Goal: Task Accomplishment & Management: Complete application form

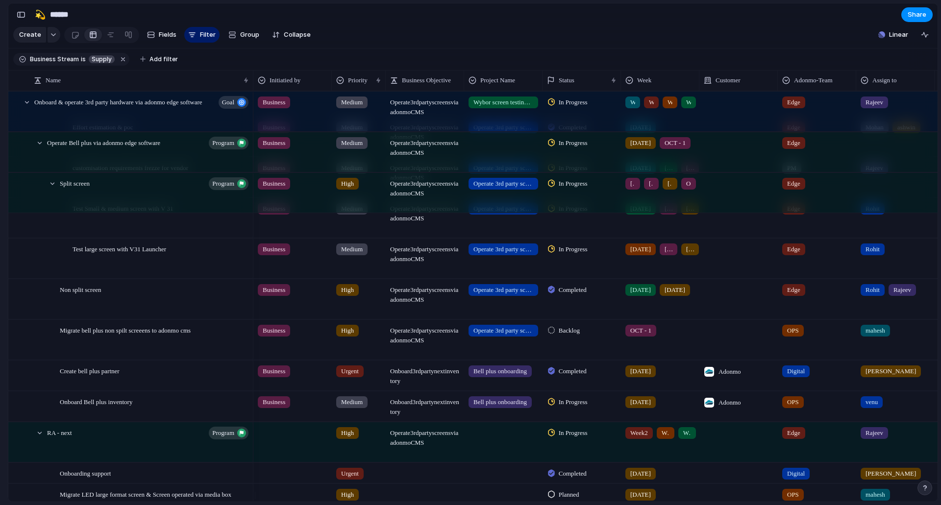
scroll to position [588, 0]
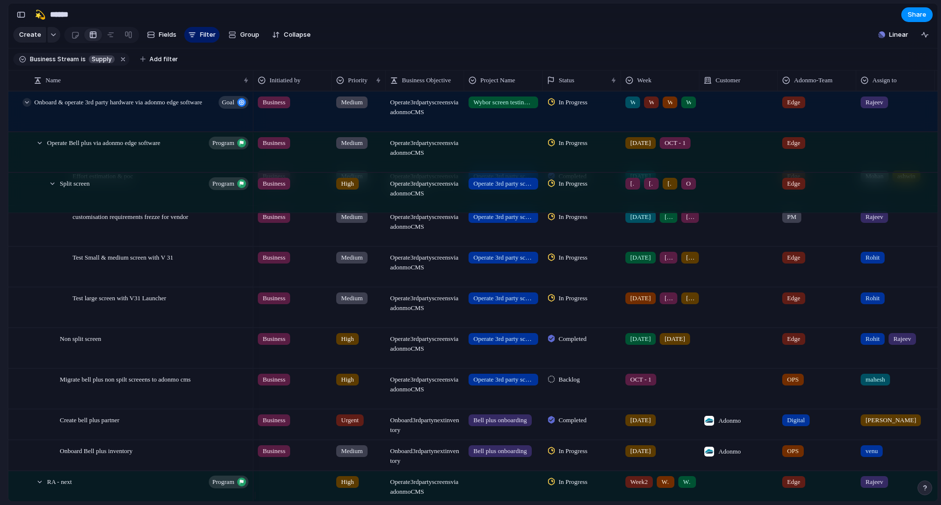
click at [25, 107] on div at bounding box center [27, 102] width 9 height 9
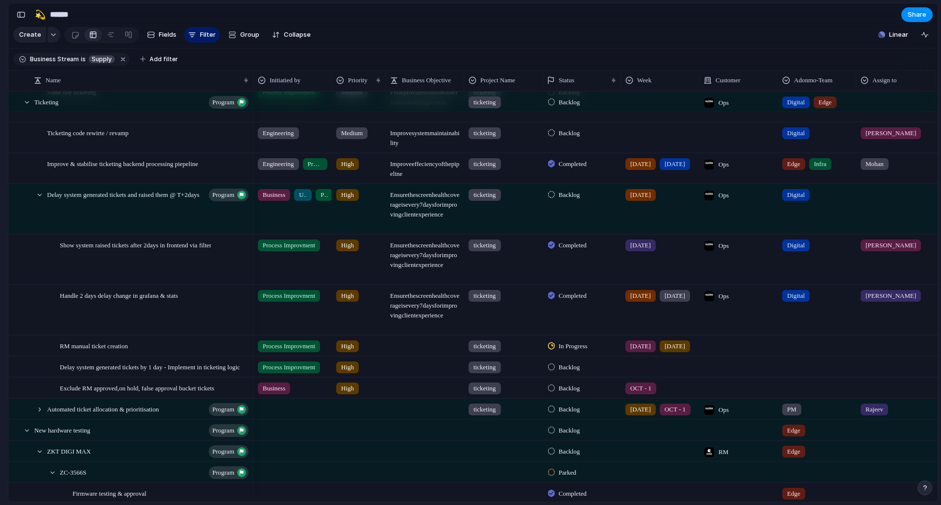
click at [26, 107] on div at bounding box center [27, 102] width 9 height 9
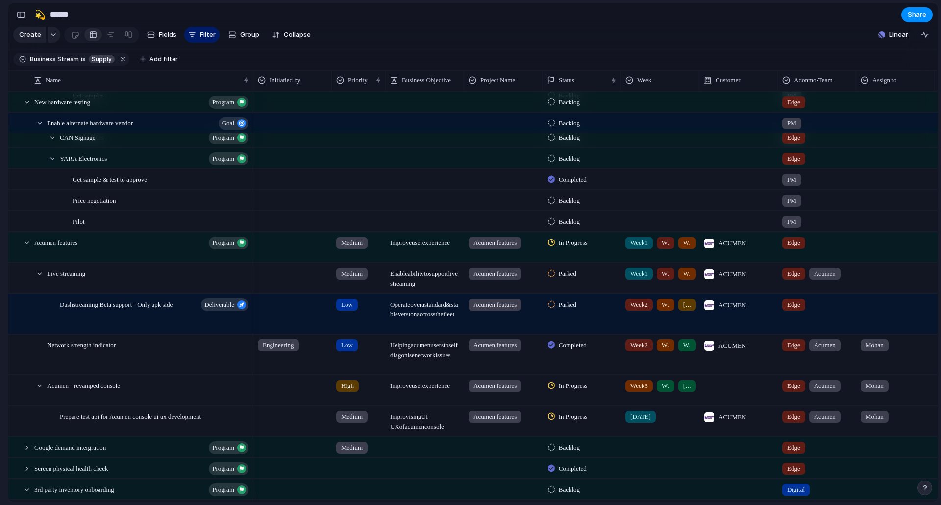
click at [26, 107] on div at bounding box center [27, 102] width 9 height 9
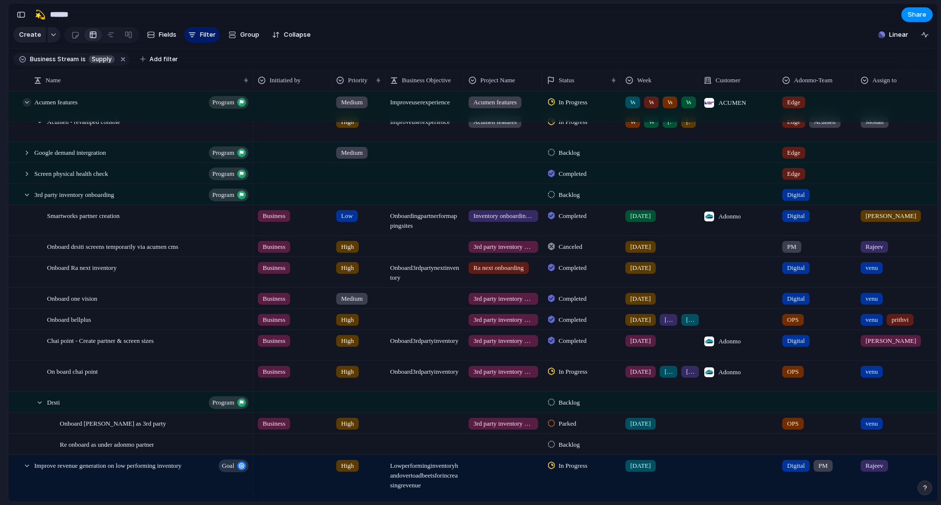
click at [25, 107] on div at bounding box center [27, 102] width 9 height 9
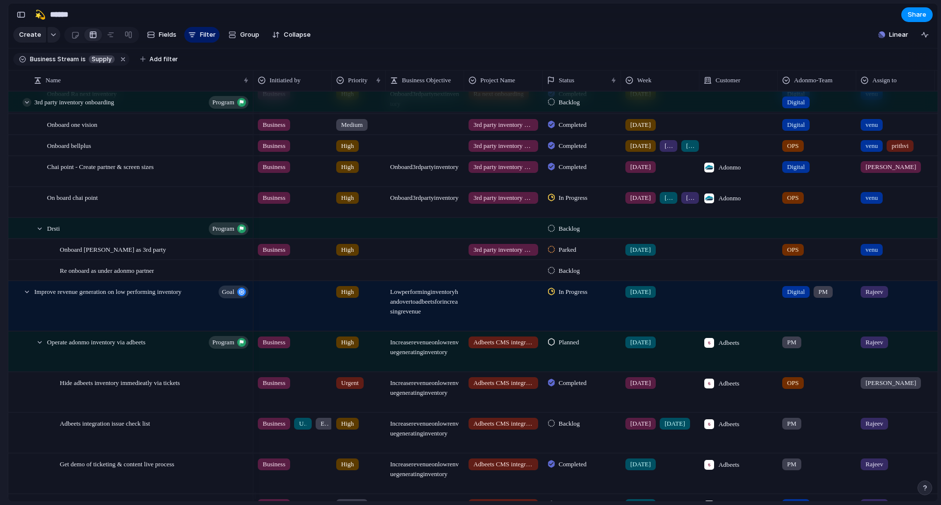
click at [27, 107] on div at bounding box center [27, 102] width 9 height 9
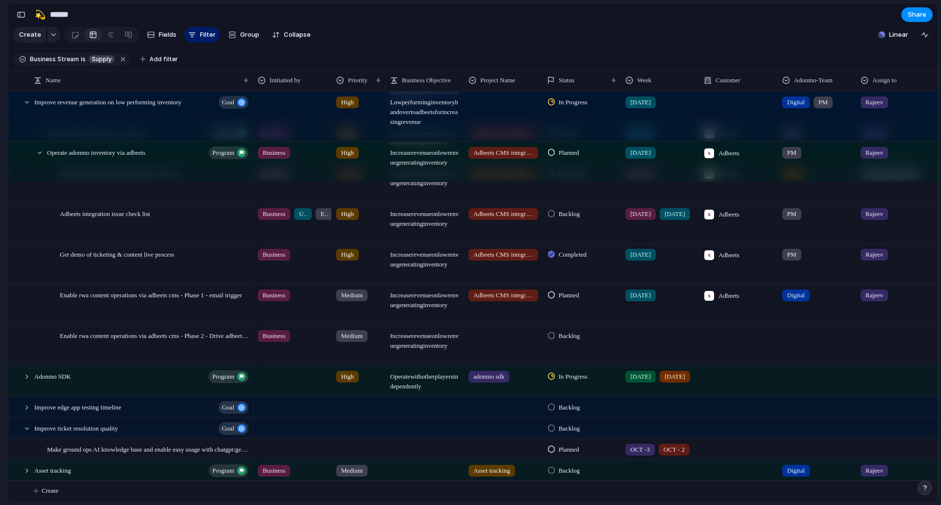
scroll to position [555, 0]
click at [27, 107] on div at bounding box center [27, 102] width 9 height 9
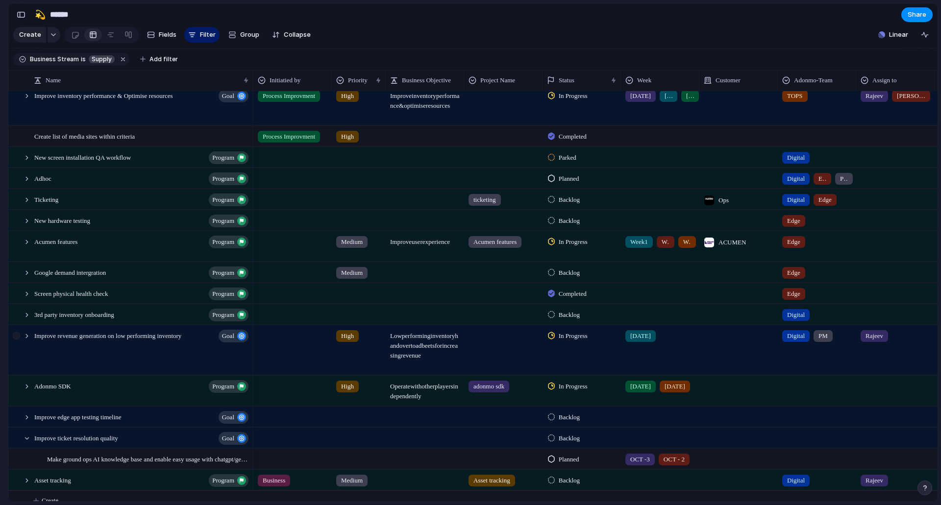
scroll to position [311, 0]
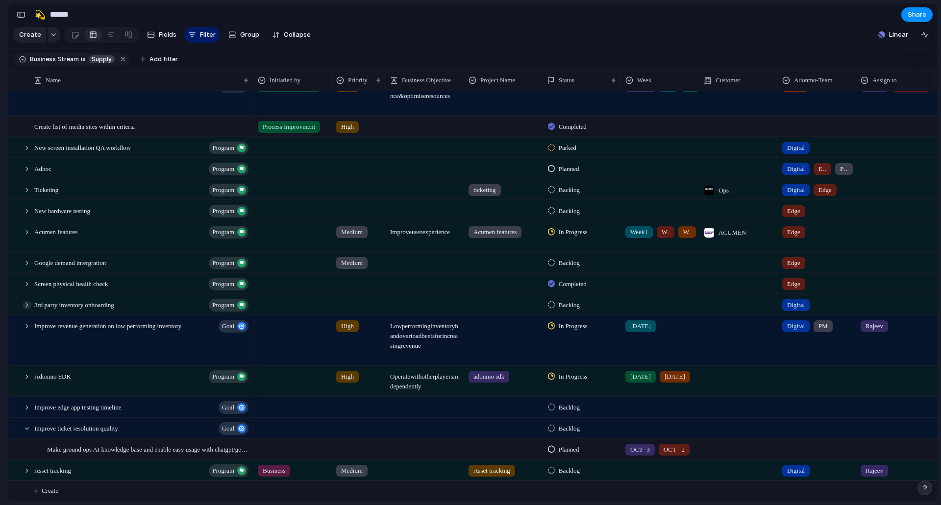
click at [28, 308] on div at bounding box center [27, 305] width 9 height 9
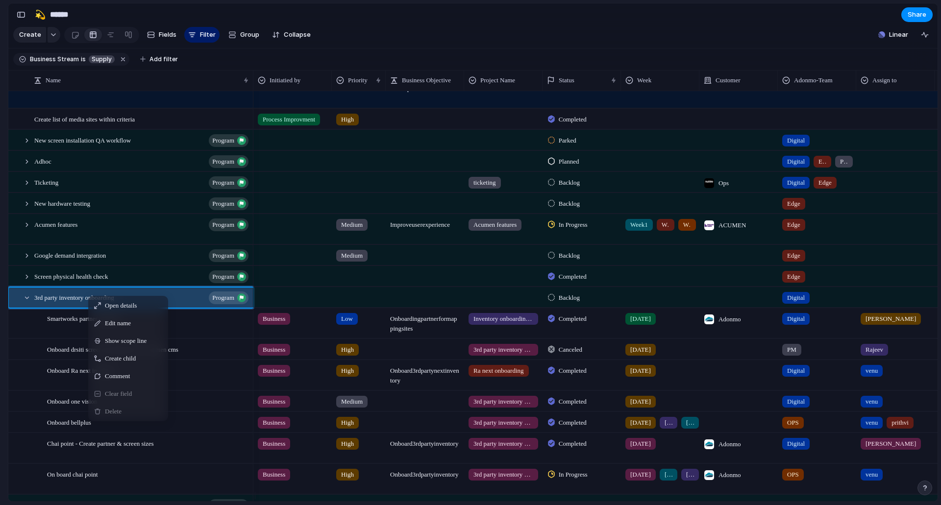
click at [0, 418] on div "Adonmo Feedback Prototypes My projects 🛠️ Sprint Plan Projects 🍎 June- Digital …" at bounding box center [54, 252] width 108 height 505
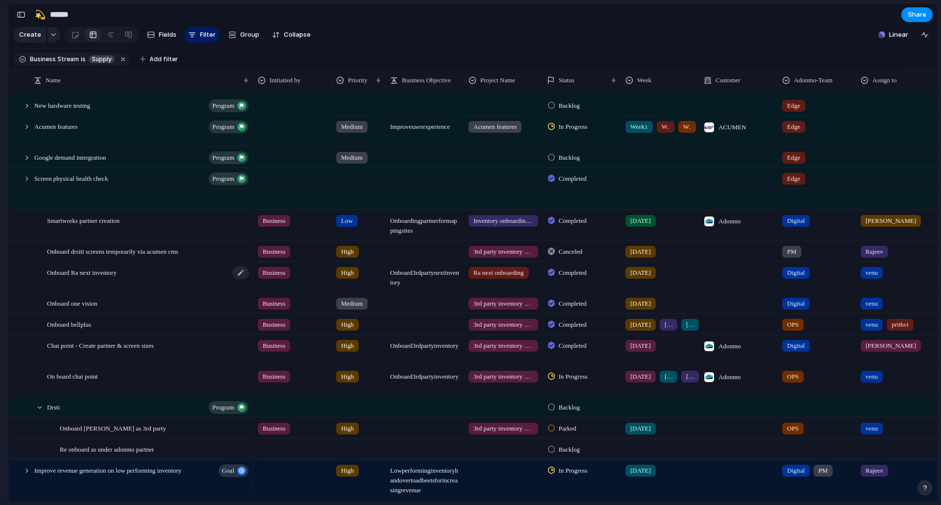
scroll to position [0, 0]
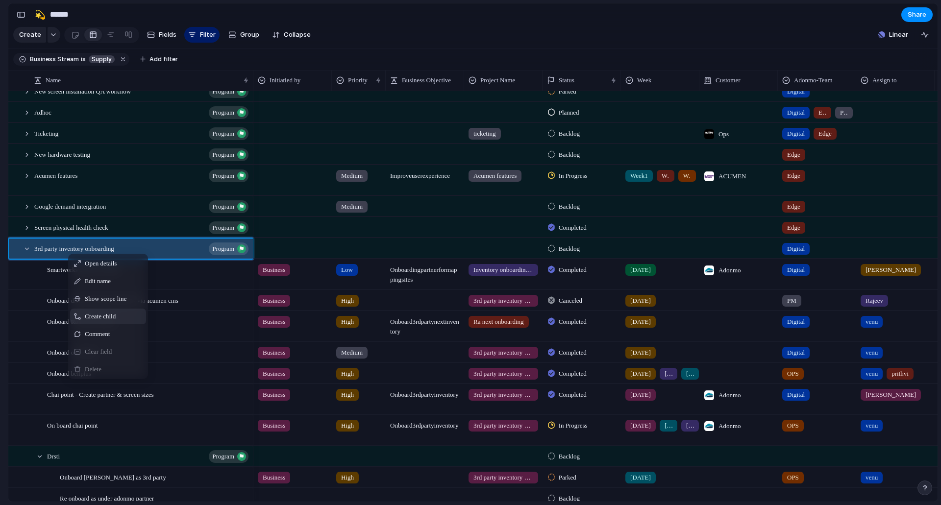
click at [107, 322] on span "Create child" at bounding box center [100, 317] width 31 height 10
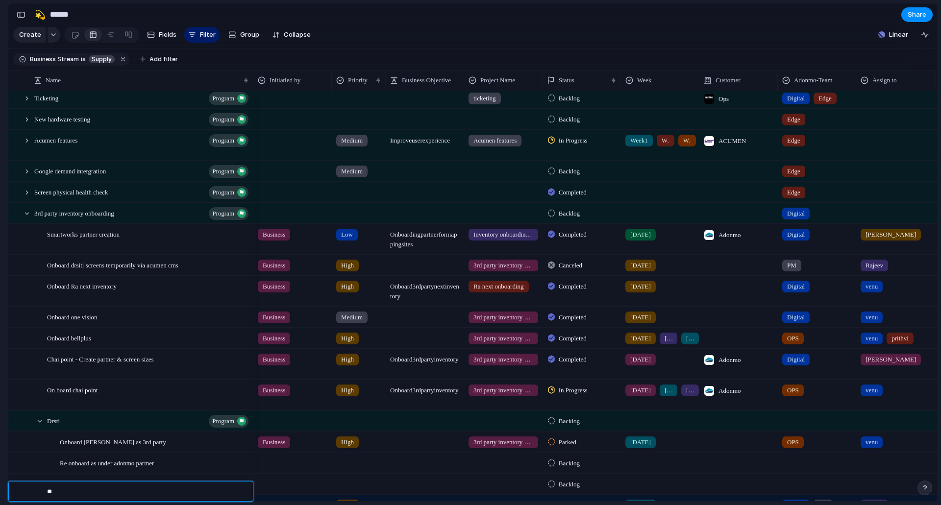
type textarea "*"
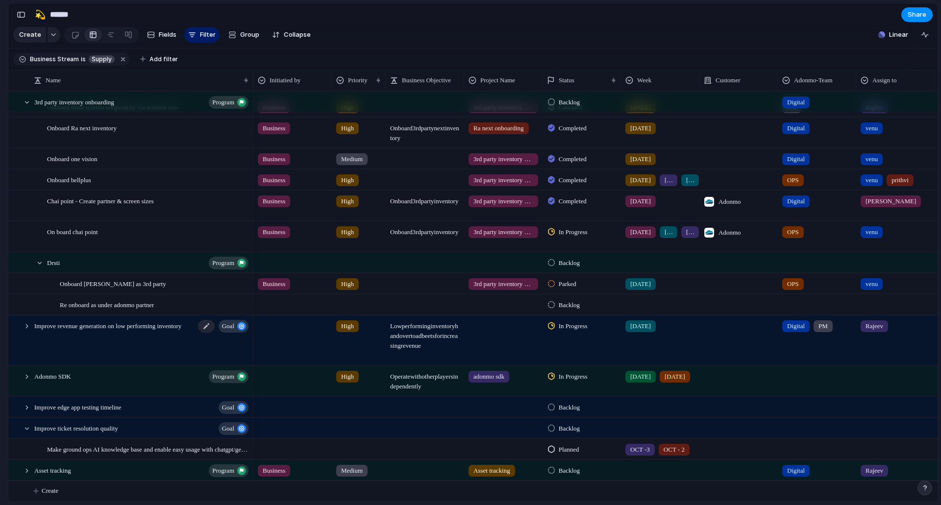
scroll to position [414, 0]
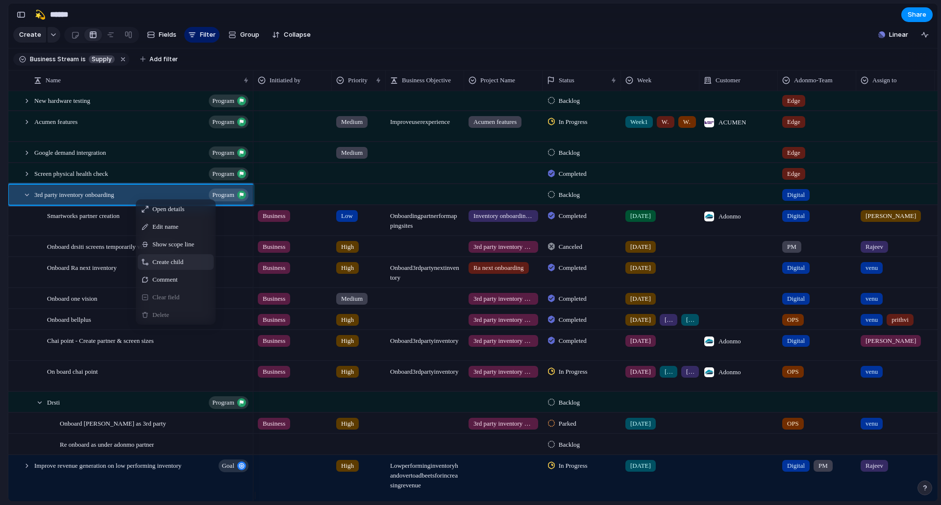
click at [147, 266] on span "Context Menu" at bounding box center [145, 262] width 7 height 7
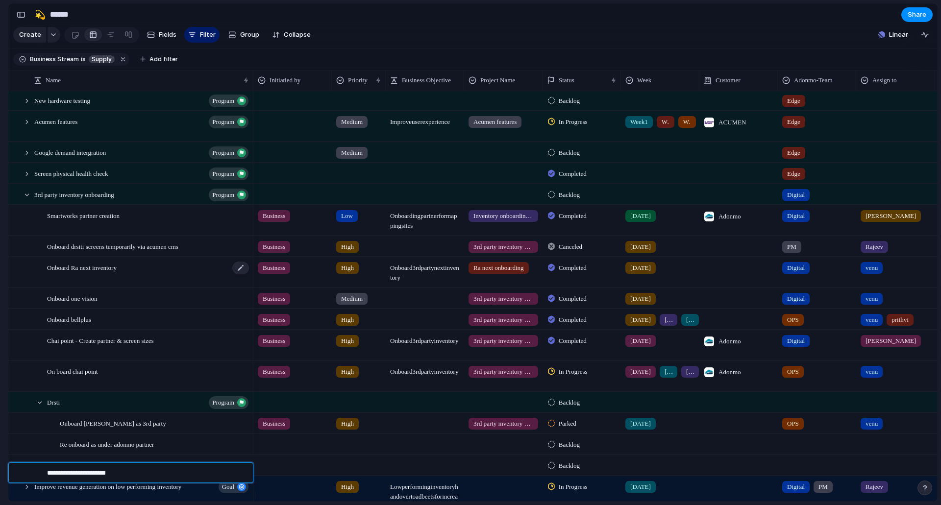
type textarea "**********"
click at [284, 472] on div at bounding box center [292, 464] width 77 height 16
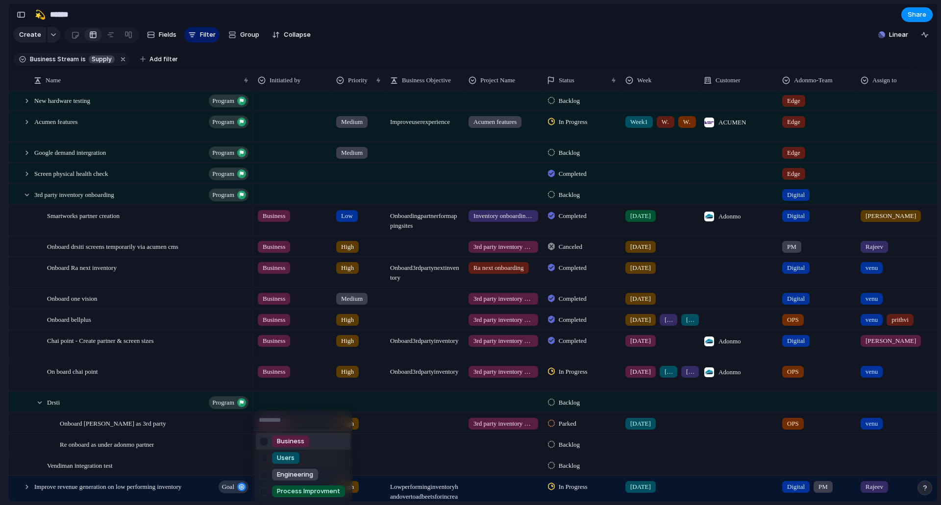
click at [292, 433] on li "Business" at bounding box center [303, 441] width 95 height 17
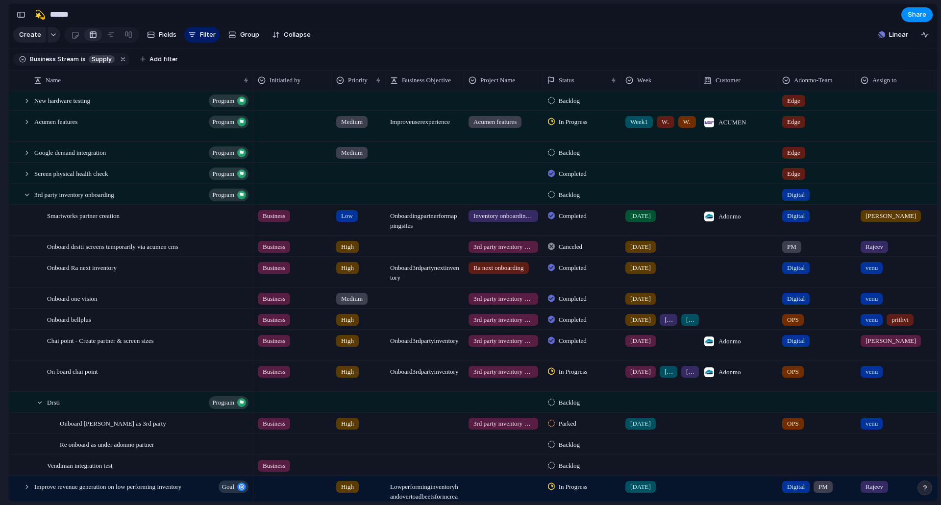
click at [353, 472] on div at bounding box center [358, 464] width 53 height 16
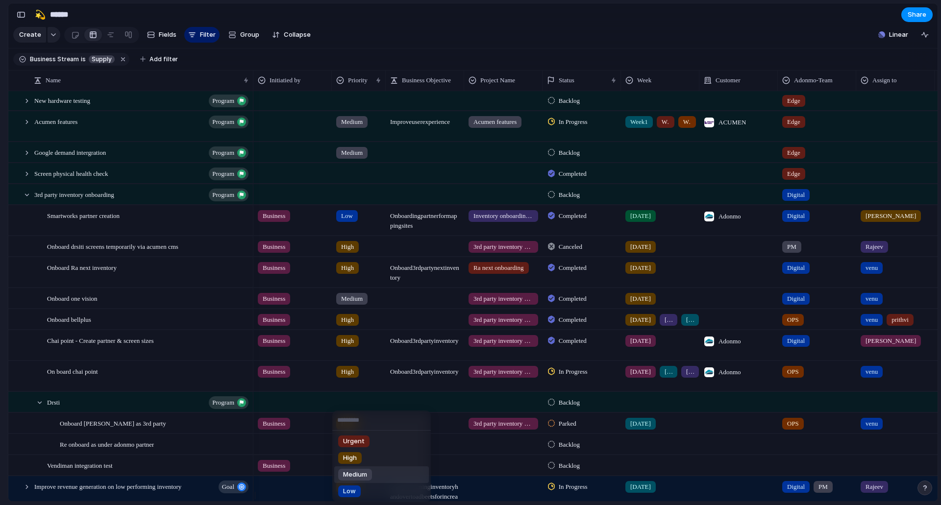
click at [361, 474] on span "Medium" at bounding box center [355, 475] width 24 height 10
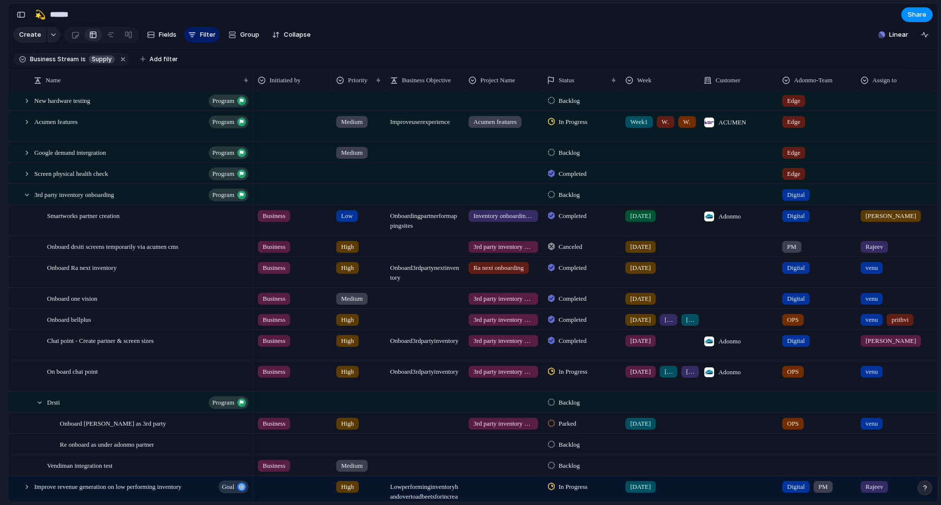
click at [341, 472] on div "Medium" at bounding box center [351, 466] width 31 height 12
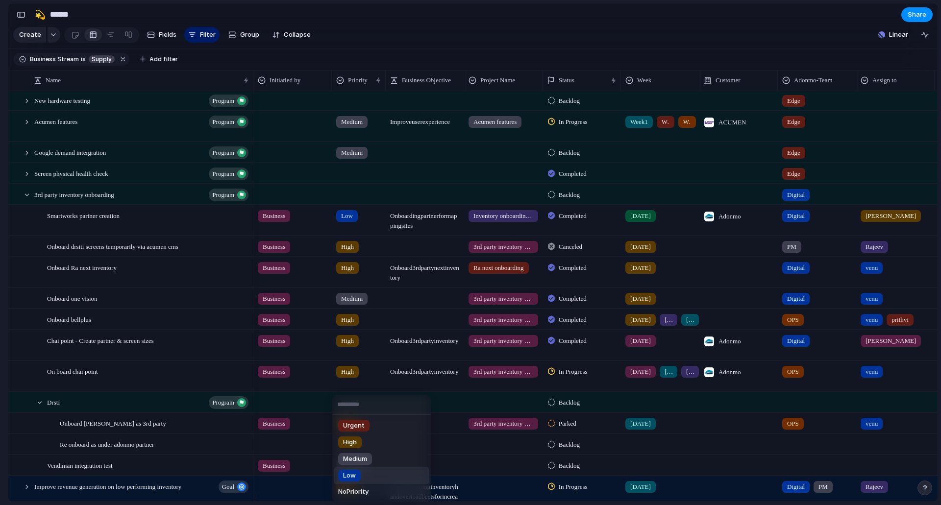
click at [355, 479] on span "Low" at bounding box center [349, 476] width 13 height 10
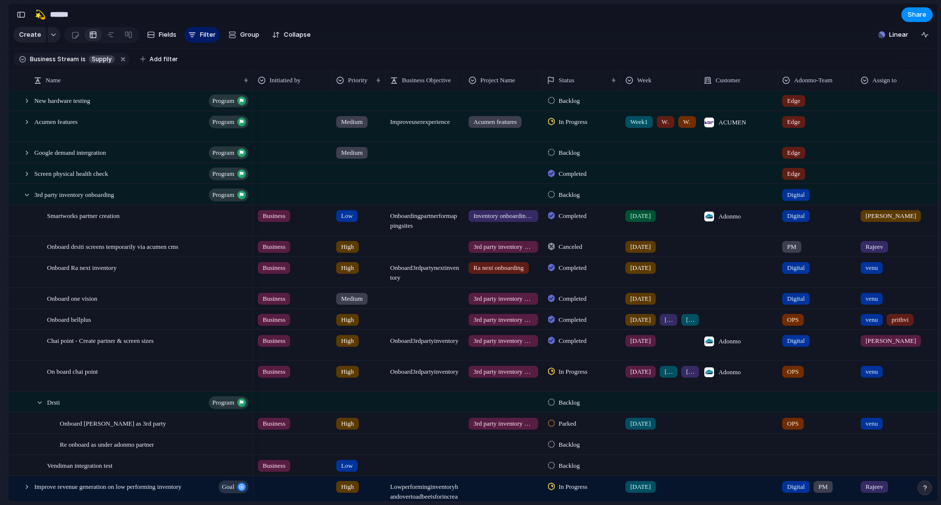
click at [500, 470] on div at bounding box center [503, 464] width 77 height 16
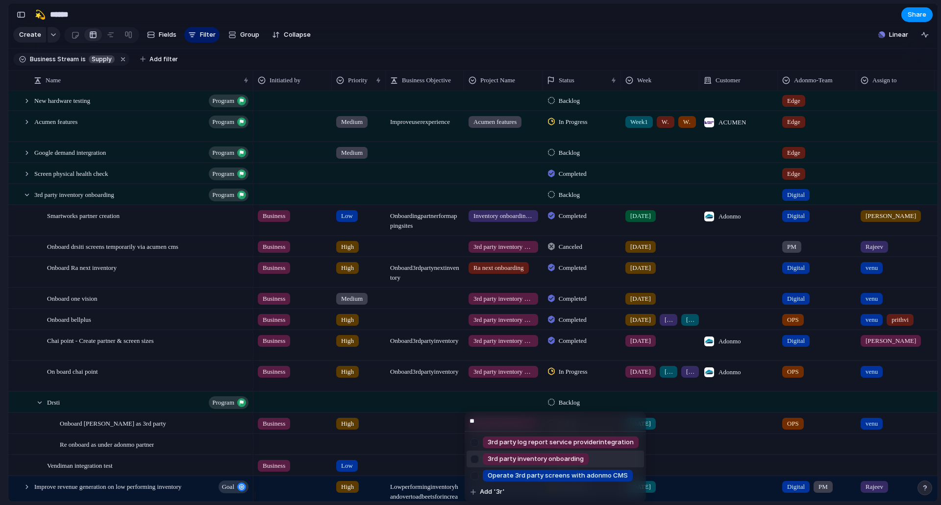
type input "**"
click at [526, 460] on span "3rd party inventory onboarding" at bounding box center [536, 459] width 96 height 10
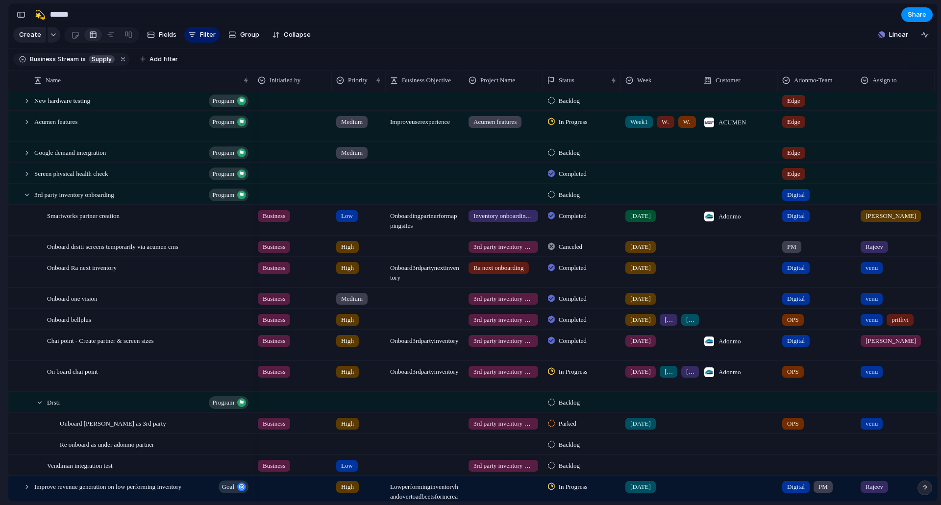
click at [529, 429] on span "3rd party inventory onboarding" at bounding box center [503, 424] width 60 height 10
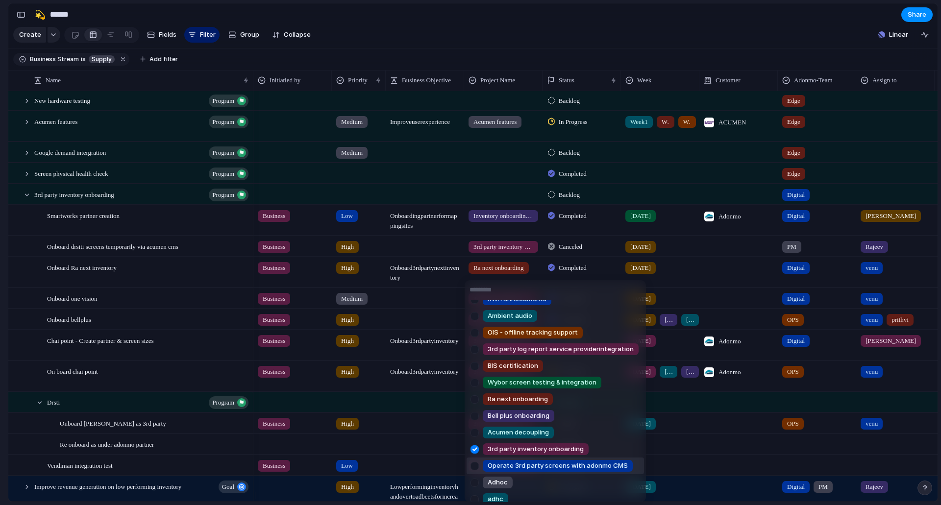
scroll to position [336, 0]
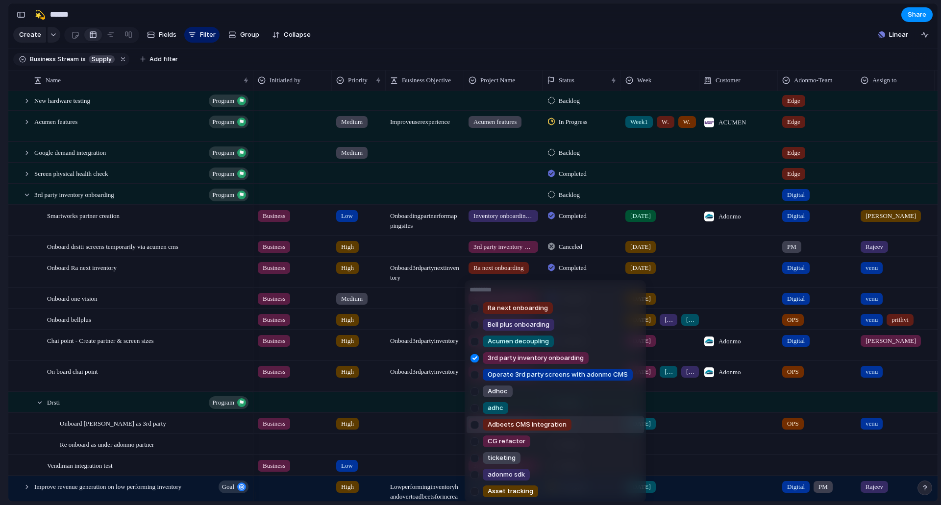
click at [417, 449] on div "Order Form Enhancement Plan Portal Enhancement P&L Shareable Client Report Sale…" at bounding box center [470, 252] width 941 height 505
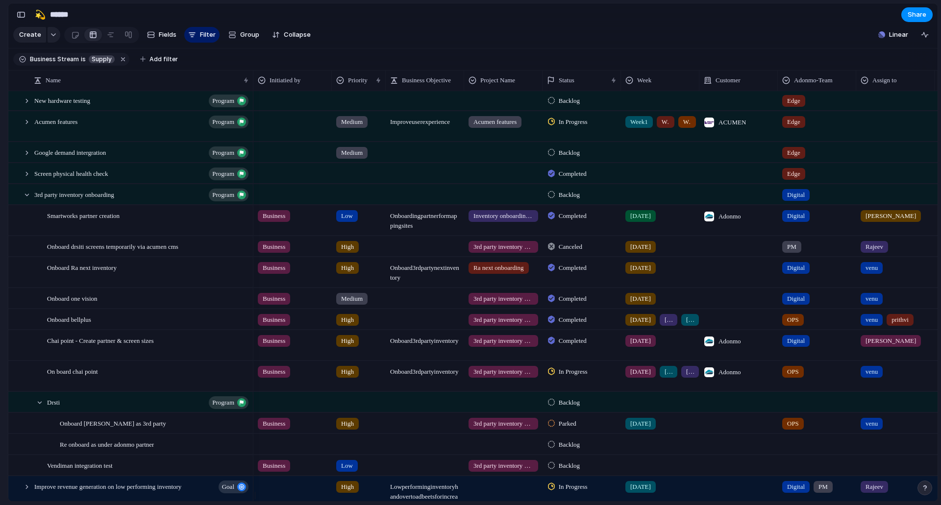
click at [579, 430] on div "Parked" at bounding box center [563, 424] width 31 height 12
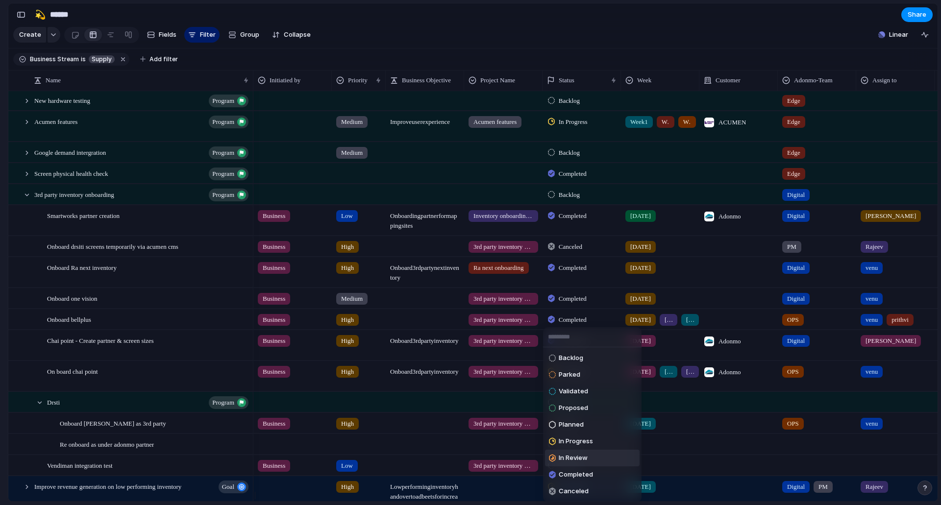
drag, startPoint x: 582, startPoint y: 430, endPoint x: 594, endPoint y: 460, distance: 32.3
click at [594, 460] on ul "Backlog Parked Validated Proposed Planned In Progress In Review Completed Cance…" at bounding box center [592, 424] width 99 height 155
click at [594, 460] on li "In Review" at bounding box center [592, 458] width 95 height 17
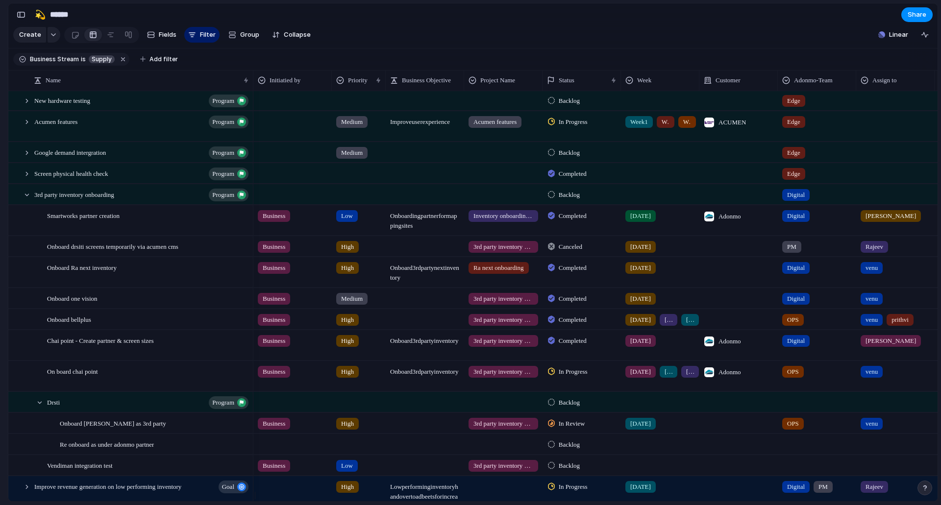
click at [635, 429] on span "[DATE]" at bounding box center [640, 424] width 21 height 10
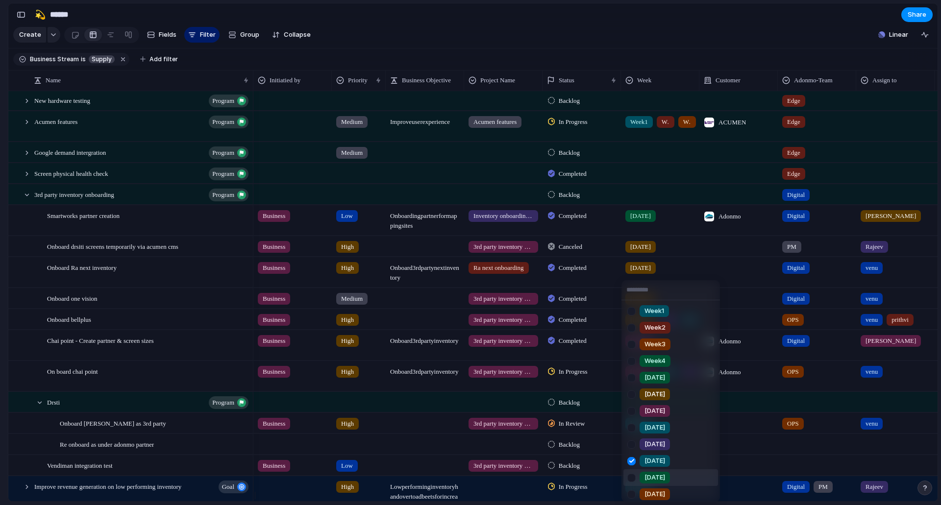
scroll to position [120, 0]
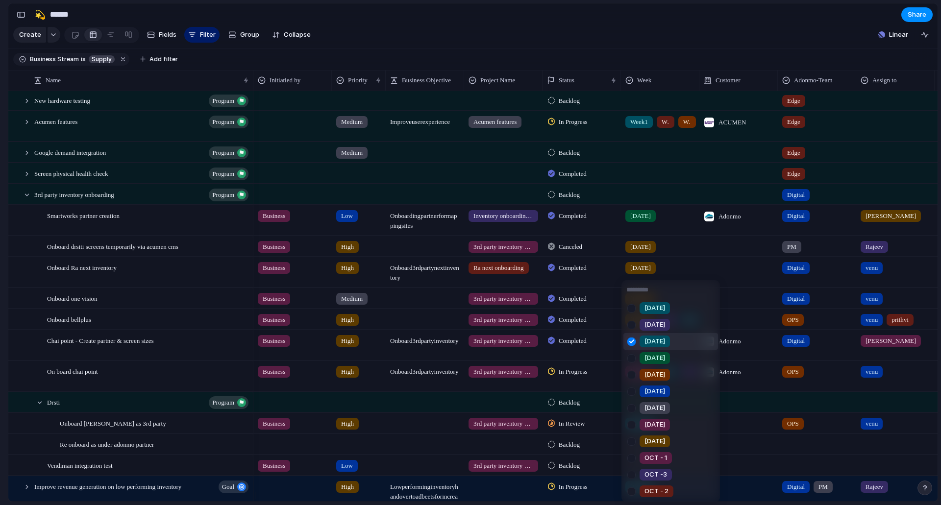
click at [631, 343] on div at bounding box center [631, 341] width 17 height 17
drag, startPoint x: 633, startPoint y: 461, endPoint x: 632, endPoint y: 446, distance: 15.8
click at [632, 446] on ul "Week1 Week2 Week3 Week4 [DATE] [DATE] [DATE] [DATE] [DATE] [DATE] [DATE] [DATE]…" at bounding box center [670, 401] width 99 height 202
click at [632, 446] on div at bounding box center [631, 441] width 17 height 17
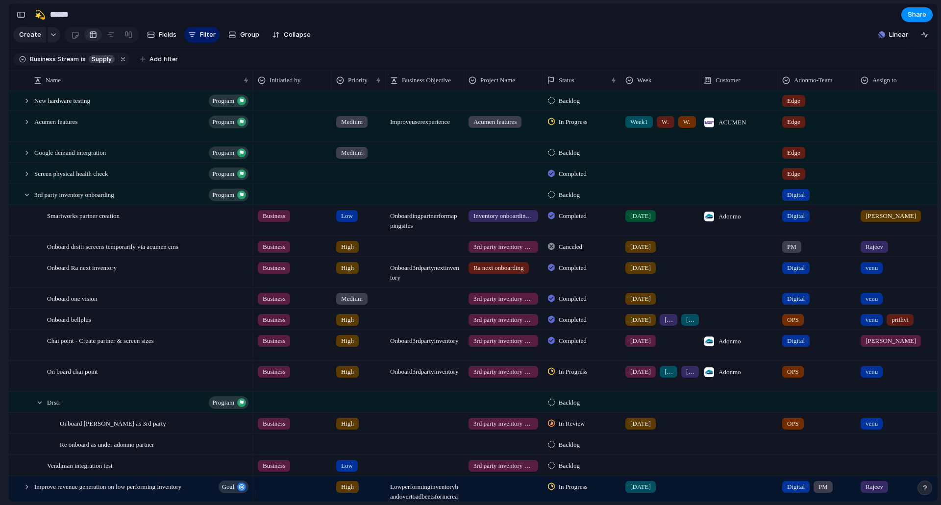
click at [611, 452] on div "Week1 Week2 Week3 Week4 [DATE] [DATE] [DATE] [DATE] [DATE] [DATE] [DATE] [DATE]…" at bounding box center [470, 252] width 941 height 505
click at [878, 429] on span "venu" at bounding box center [872, 424] width 12 height 10
click at [762, 436] on div "[PERSON_NAME] [PERSON_NAME] [PERSON_NAME] Aditya [PERSON_NAME] [PERSON_NAME] [P…" at bounding box center [470, 252] width 941 height 505
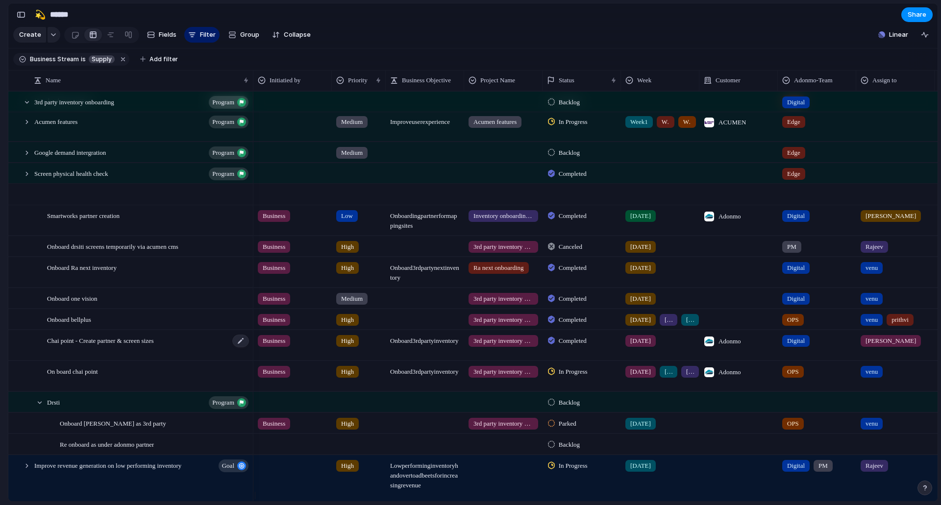
scroll to position [561, 0]
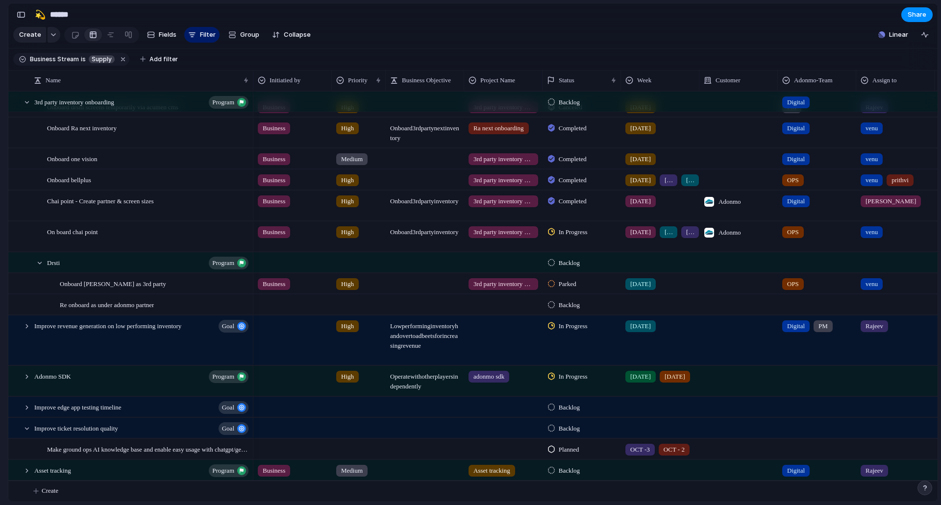
click at [285, 305] on div at bounding box center [292, 303] width 77 height 16
click at [285, 305] on div "Business Users Engineering Process Improvment" at bounding box center [470, 252] width 941 height 505
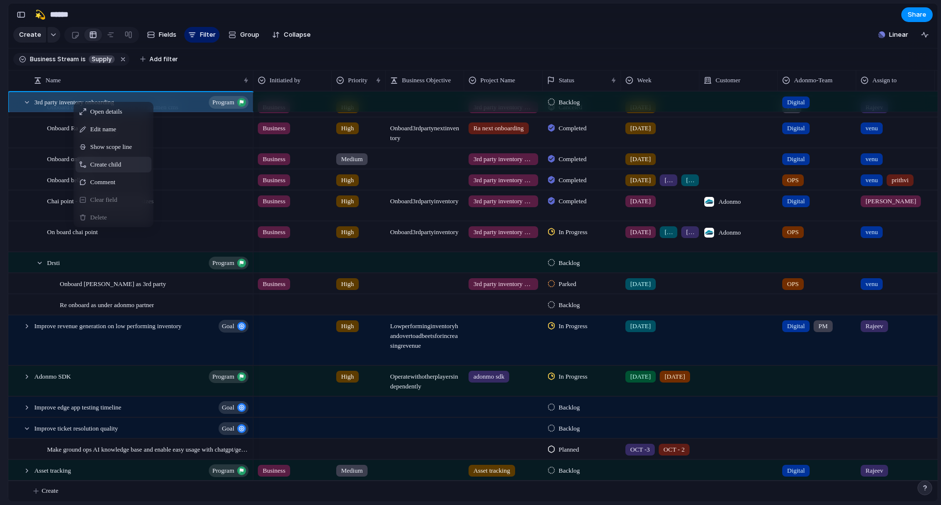
click at [128, 168] on span "Context Menu" at bounding box center [127, 165] width 4 height 10
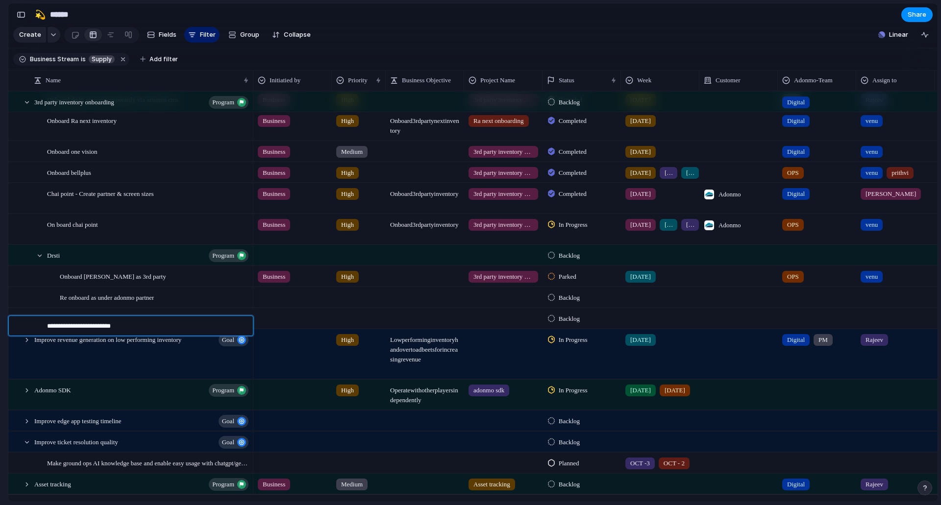
type textarea "**********"
click at [281, 325] on div at bounding box center [292, 317] width 77 height 16
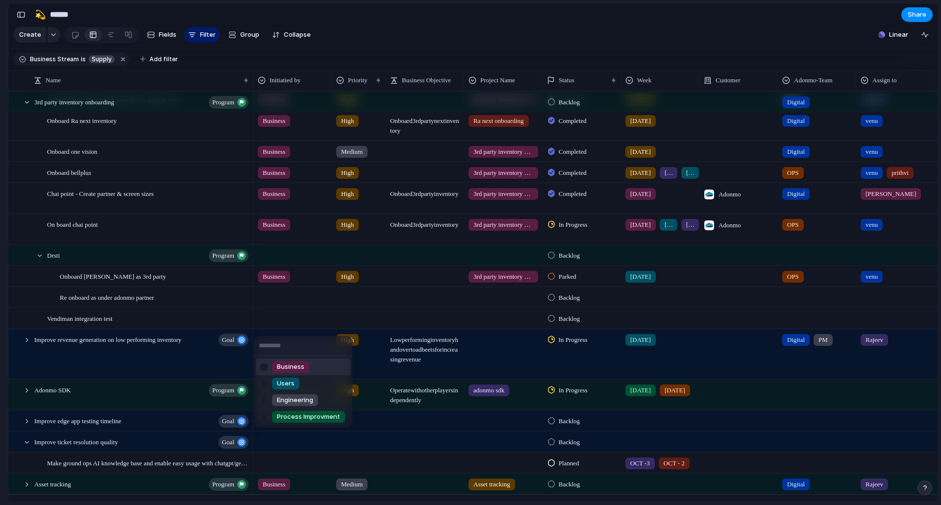
click at [298, 369] on span "Business" at bounding box center [290, 367] width 27 height 10
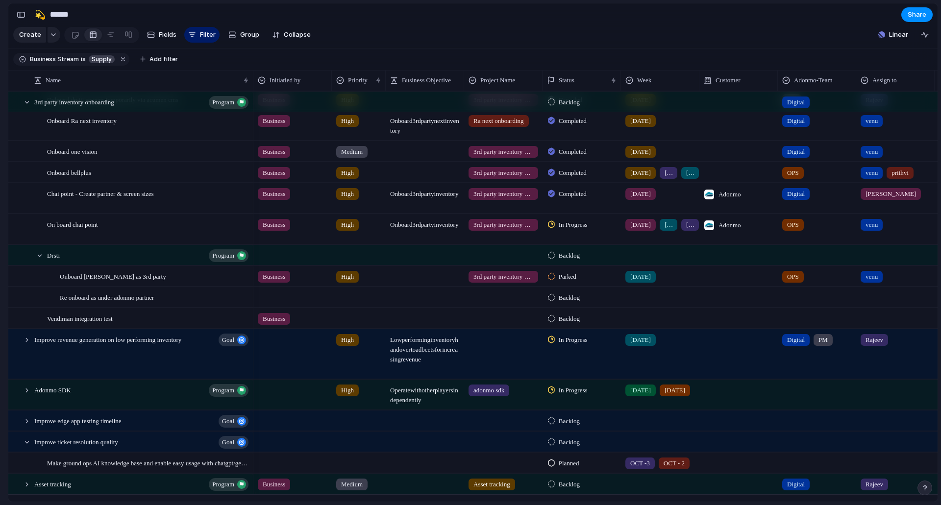
click at [351, 325] on div at bounding box center [358, 317] width 53 height 16
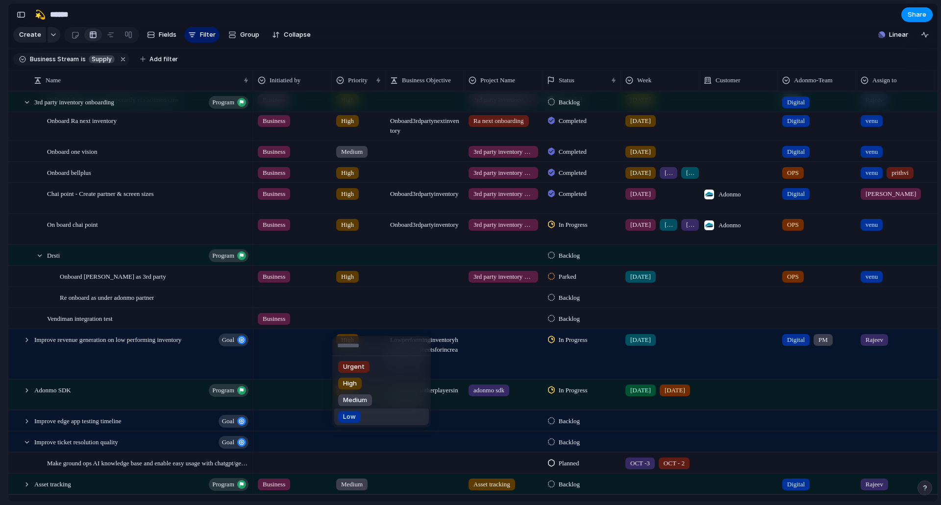
click at [373, 412] on li "Low" at bounding box center [381, 417] width 95 height 17
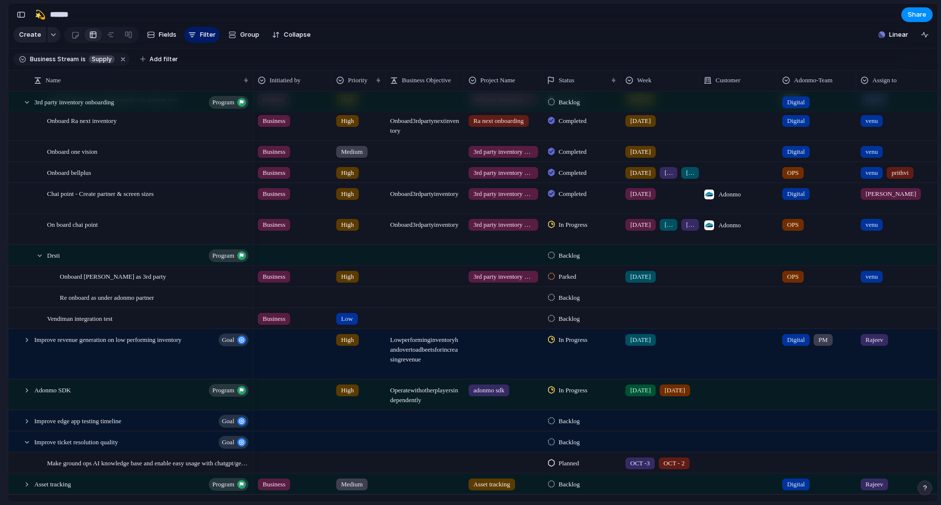
click at [487, 325] on div at bounding box center [503, 317] width 77 height 16
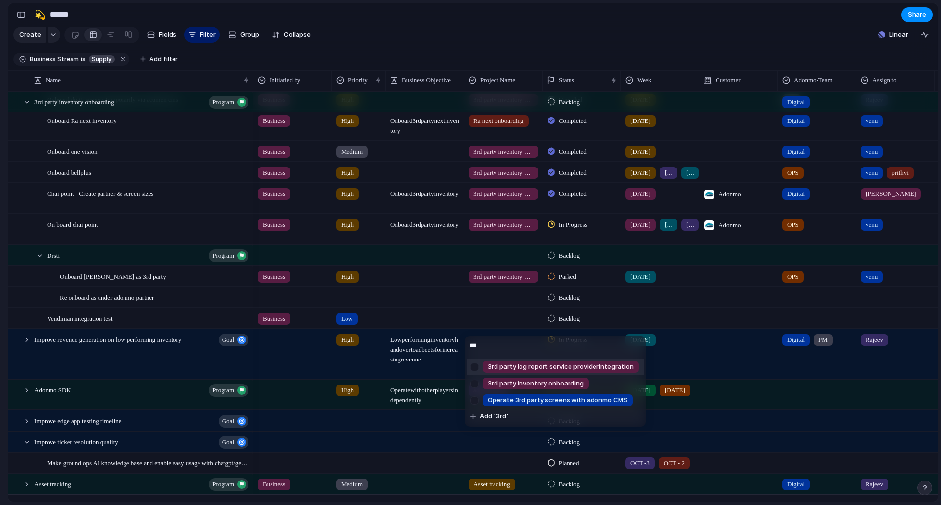
type input "***"
click at [550, 380] on span "3rd party inventory onboarding" at bounding box center [536, 384] width 96 height 10
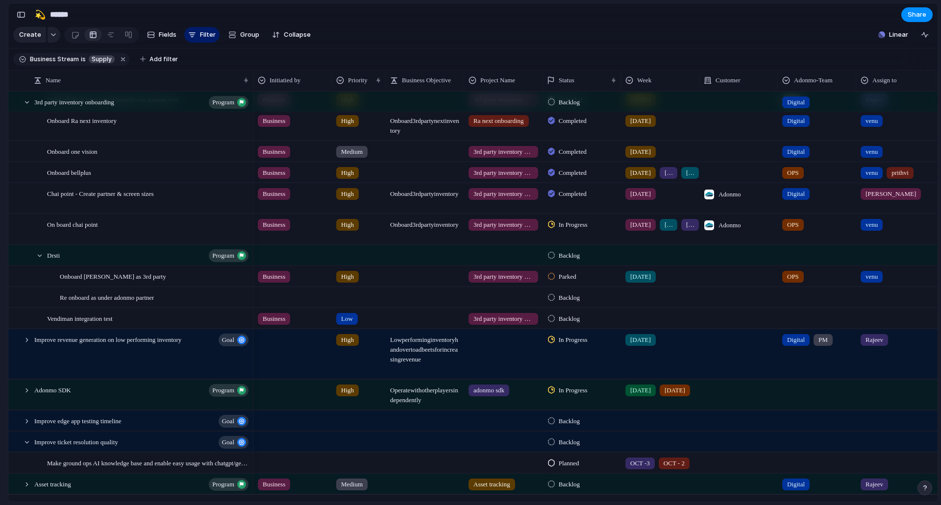
click at [588, 323] on div "Backlog" at bounding box center [581, 317] width 77 height 17
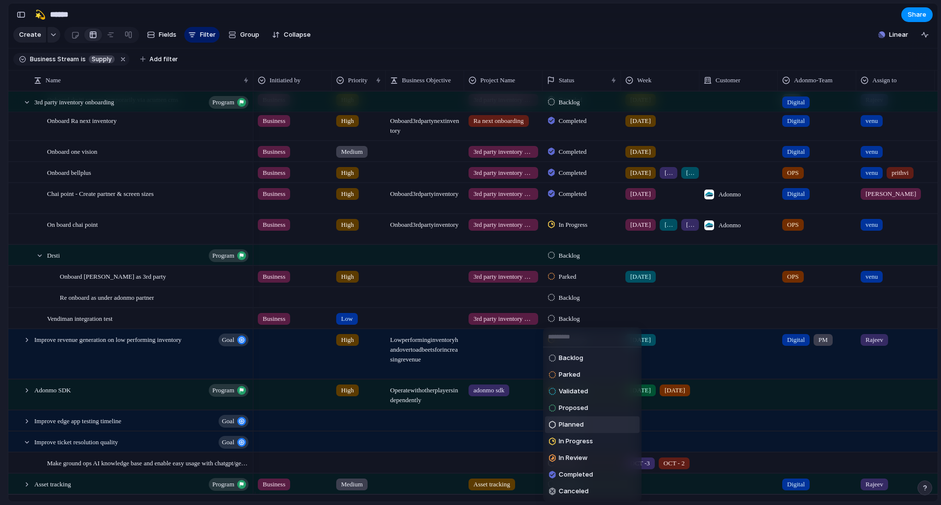
click at [595, 422] on li "Planned" at bounding box center [592, 425] width 95 height 17
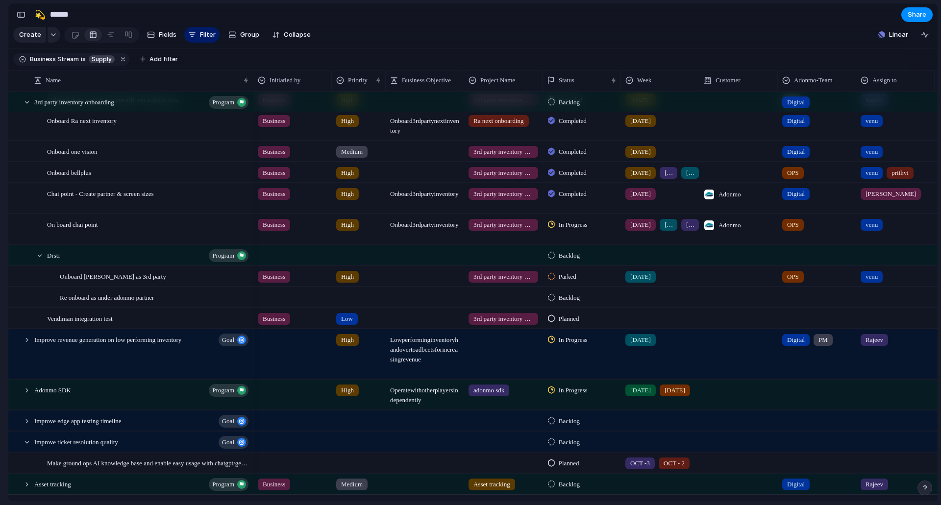
click at [582, 325] on div "Planned" at bounding box center [565, 319] width 34 height 12
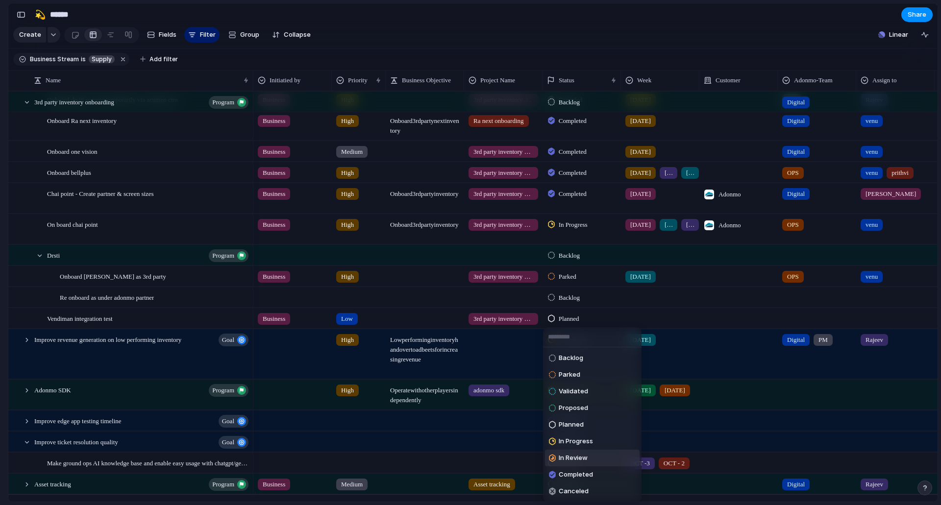
click at [581, 455] on span "In Review" at bounding box center [573, 458] width 29 height 10
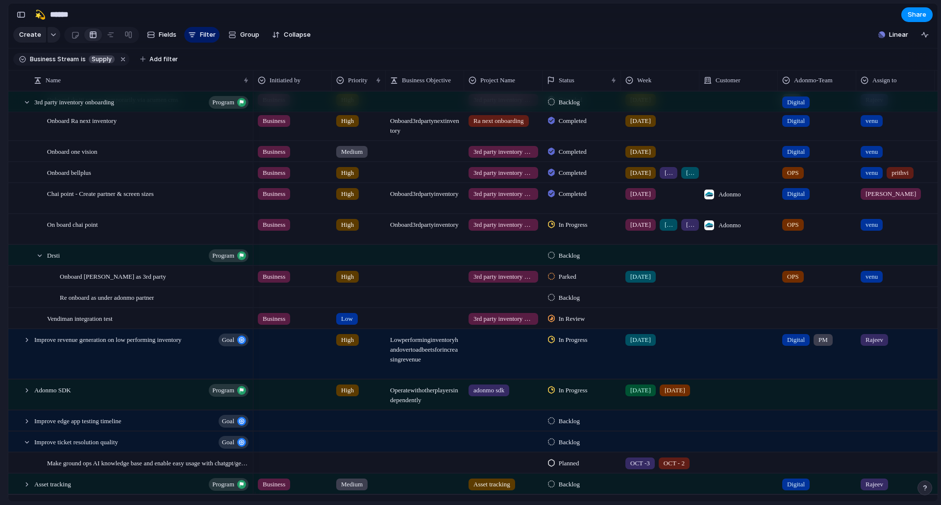
click at [636, 324] on div at bounding box center [659, 317] width 77 height 16
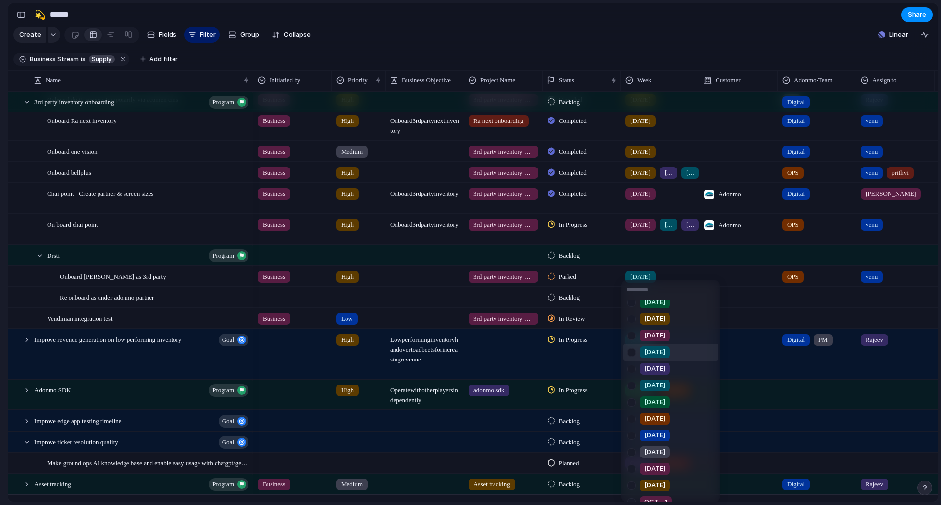
scroll to position [120, 0]
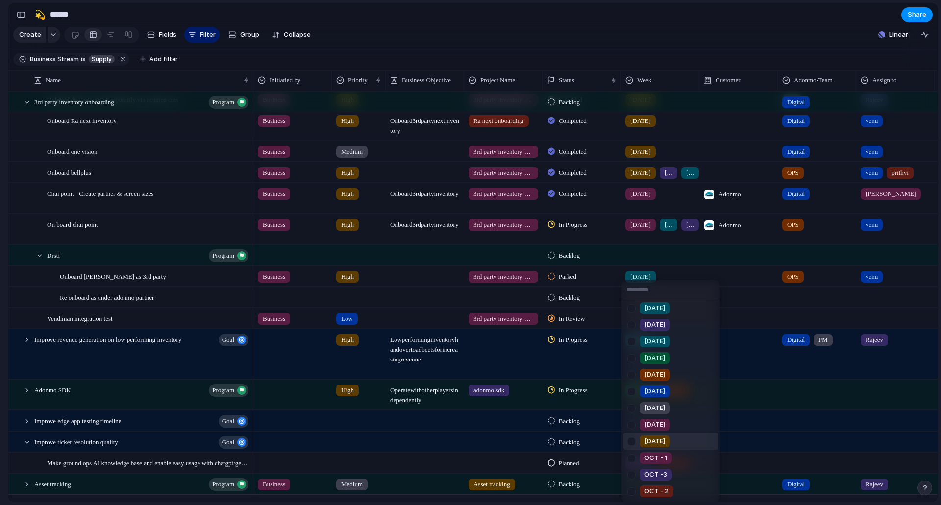
click at [632, 442] on div at bounding box center [631, 441] width 17 height 17
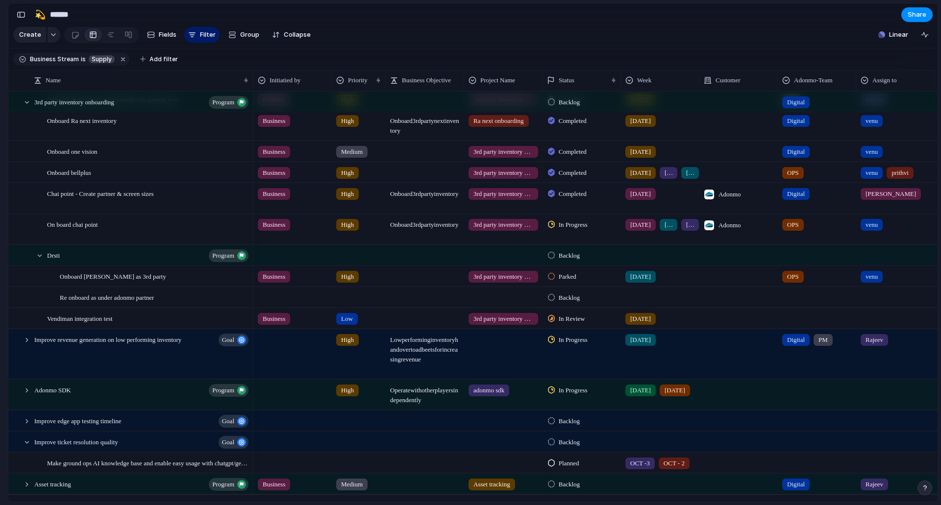
click at [595, 384] on div "Week1 Week2 Week3 Week4 [DATE] [DATE] [DATE] [DATE] [DATE] [DATE] [DATE] [DATE]…" at bounding box center [470, 252] width 941 height 505
click at [629, 325] on div "[DATE]" at bounding box center [640, 319] width 30 height 12
click at [600, 330] on div "Week1 Week2 Week3 Week4 [DATE] [DATE] [DATE] [DATE] [DATE] [DATE] [DATE] [DATE]…" at bounding box center [470, 252] width 941 height 505
click at [792, 325] on div at bounding box center [816, 317] width 77 height 16
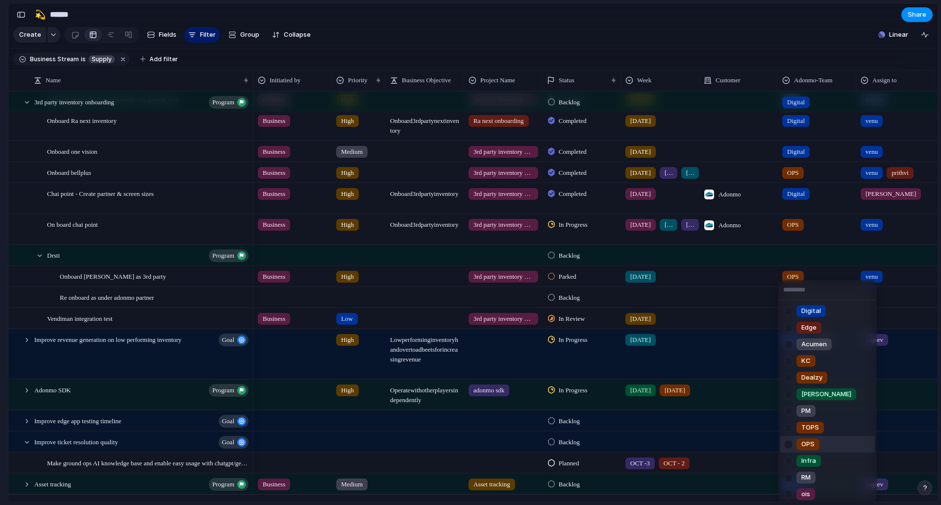
scroll to position [3, 0]
click at [817, 425] on span "TOPS" at bounding box center [810, 425] width 18 height 10
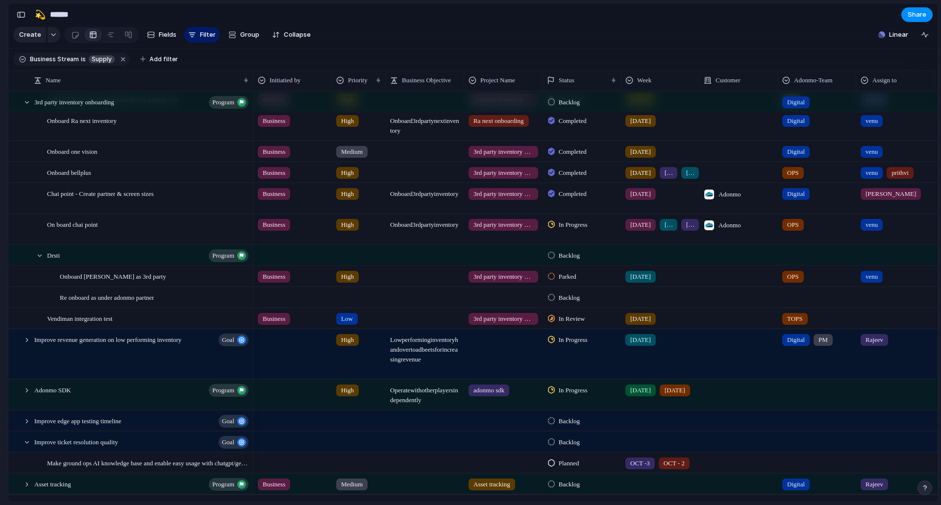
click at [887, 324] on div at bounding box center [895, 317] width 77 height 16
type input "***"
click at [856, 371] on div "[PERSON_NAME]" at bounding box center [858, 367] width 60 height 12
drag, startPoint x: 93, startPoint y: 324, endPoint x: 48, endPoint y: 243, distance: 93.3
drag, startPoint x: 75, startPoint y: 325, endPoint x: 40, endPoint y: 313, distance: 37.2
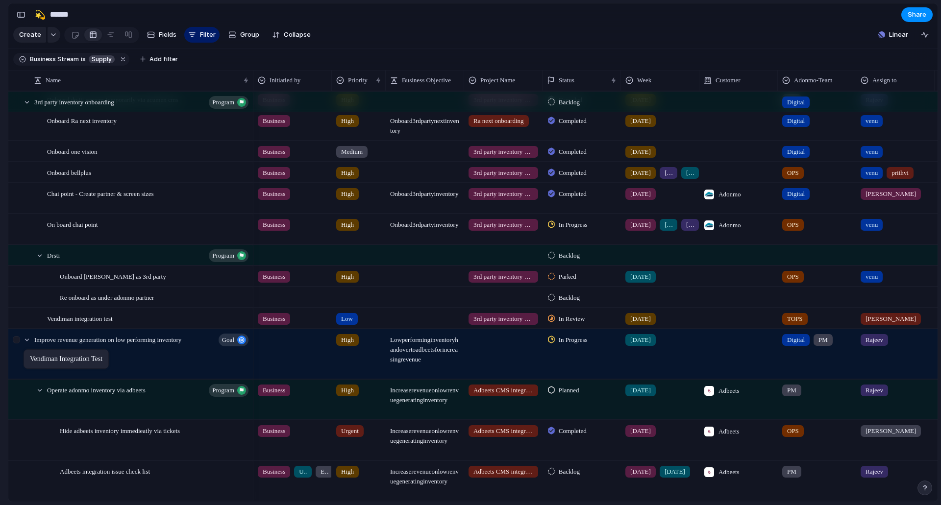
drag, startPoint x: 67, startPoint y: 323, endPoint x: 28, endPoint y: 351, distance: 47.6
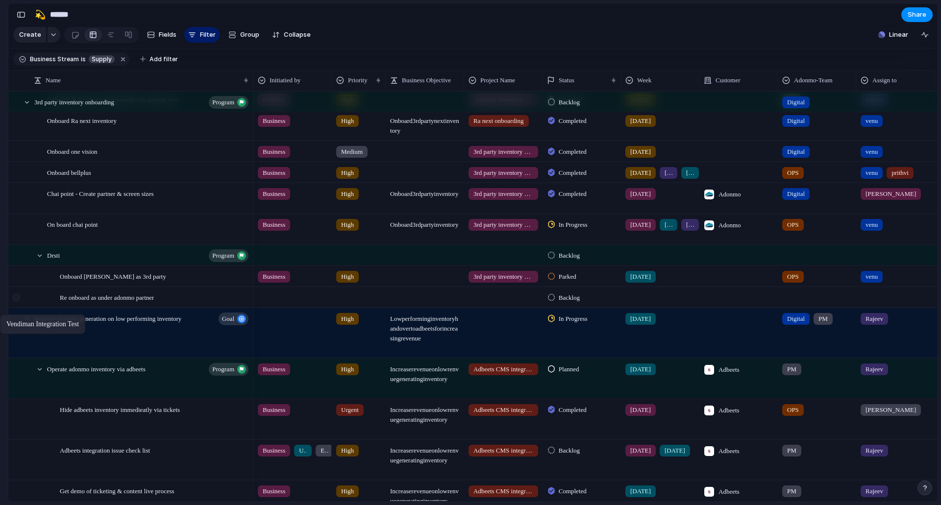
drag, startPoint x: 55, startPoint y: 328, endPoint x: 16, endPoint y: 309, distance: 43.6
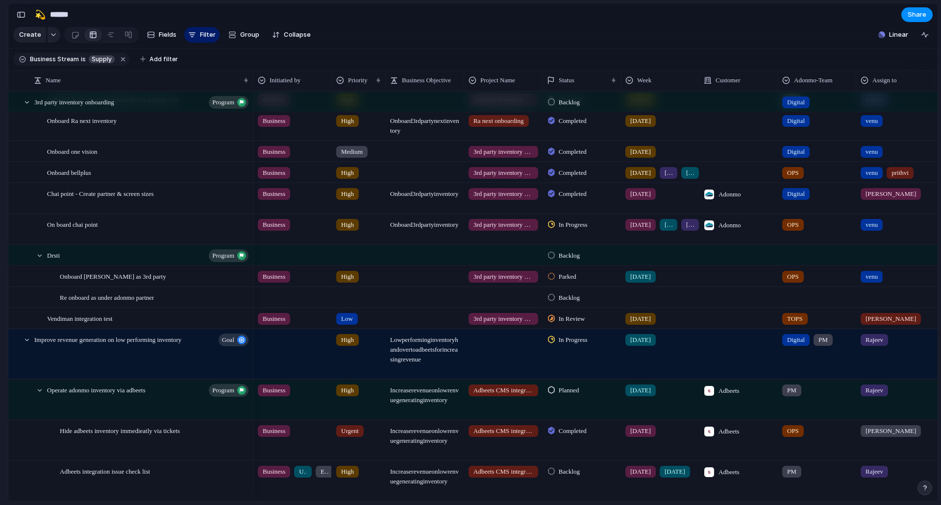
click at [0, 409] on div "Adonmo Feedback Prototypes My projects 🛠️ Sprint Plan Projects 🍎 June- Digital …" at bounding box center [54, 252] width 108 height 505
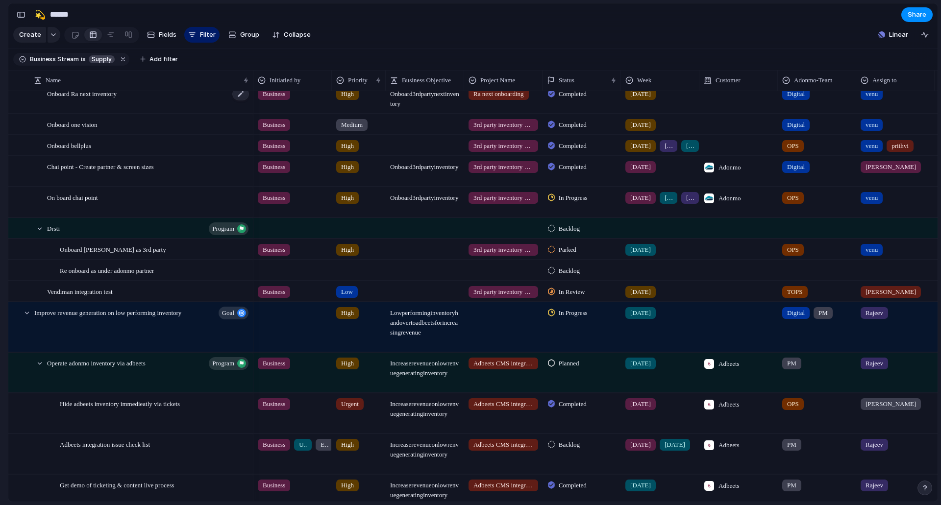
scroll to position [441, 0]
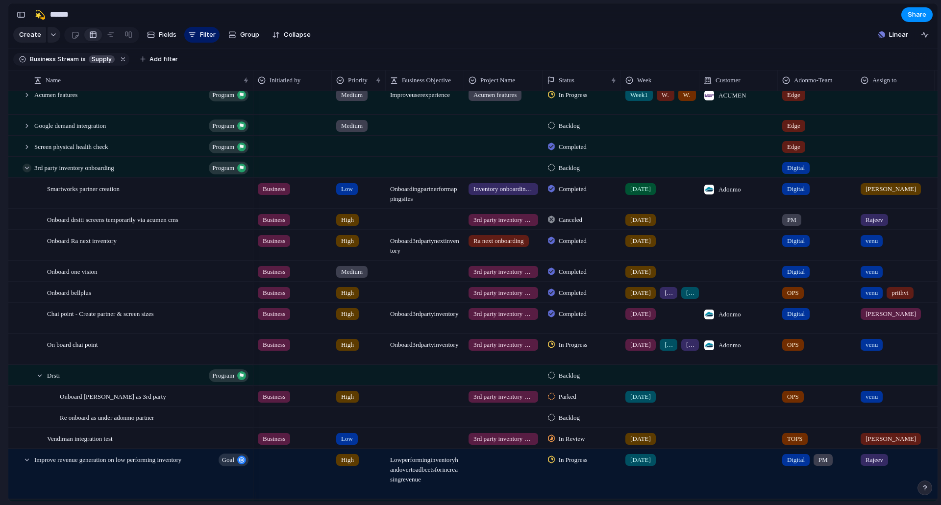
click at [27, 173] on div at bounding box center [27, 168] width 9 height 9
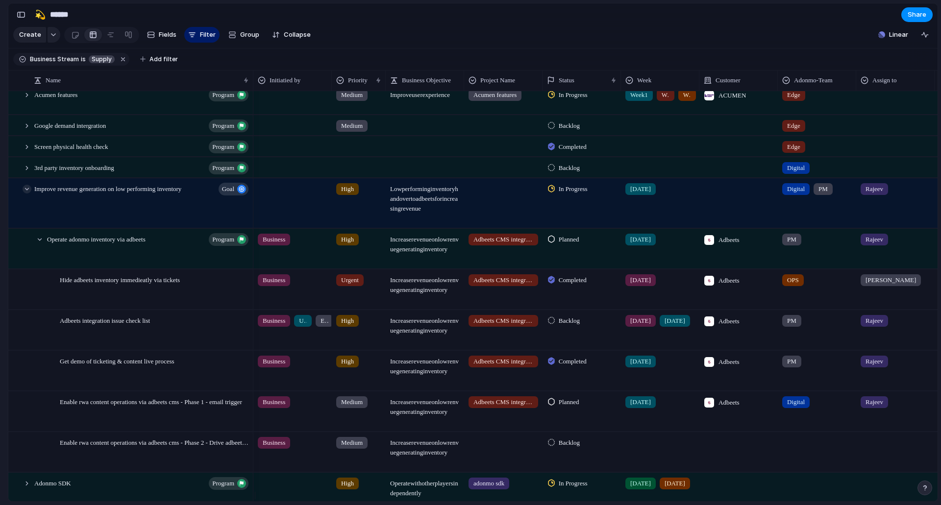
click at [28, 193] on div at bounding box center [27, 189] width 9 height 9
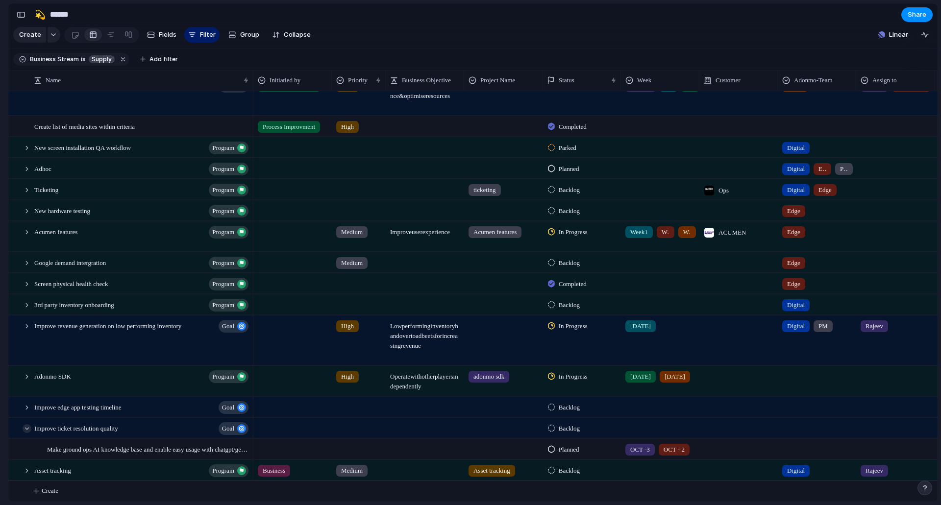
click at [25, 430] on div at bounding box center [27, 428] width 9 height 9
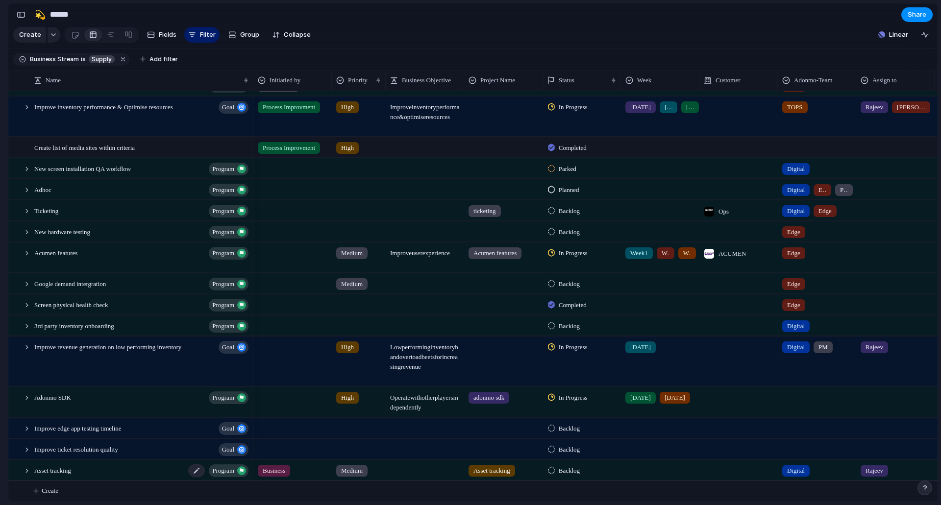
scroll to position [94, 0]
